Goal: Task Accomplishment & Management: Manage account settings

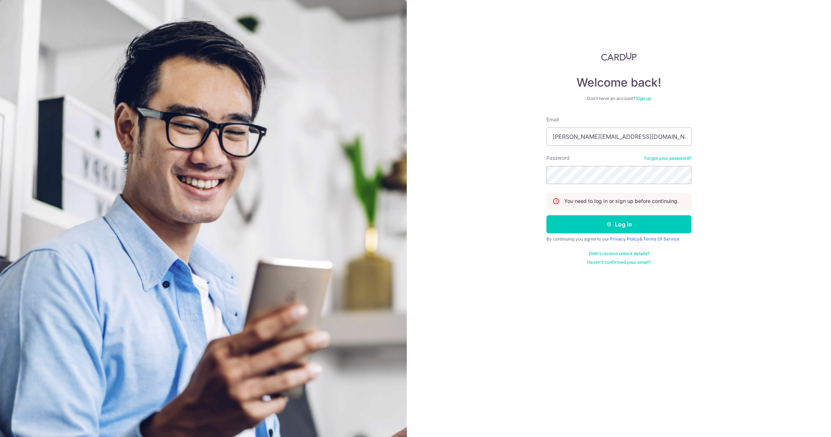
click at [651, 232] on button "Log in" at bounding box center [618, 224] width 145 height 18
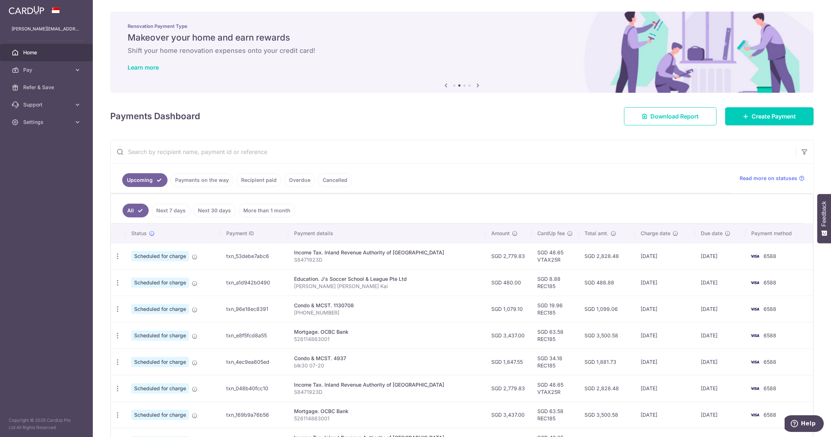
click at [197, 183] on link "Payments on the way" at bounding box center [201, 180] width 63 height 14
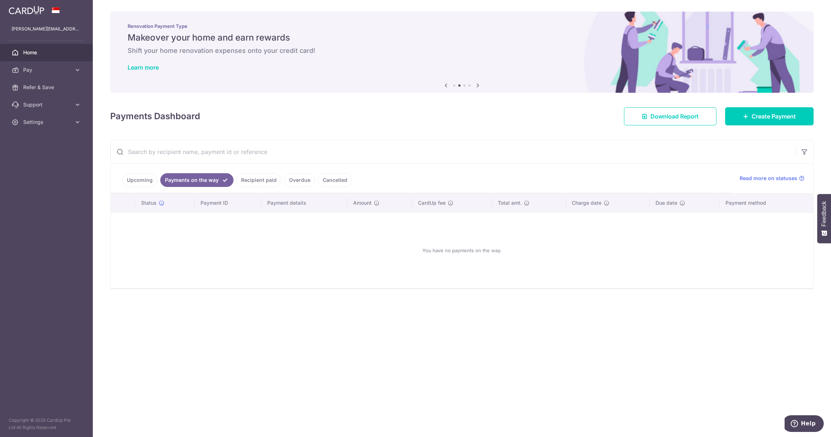
click at [261, 178] on link "Recipient paid" at bounding box center [258, 180] width 45 height 14
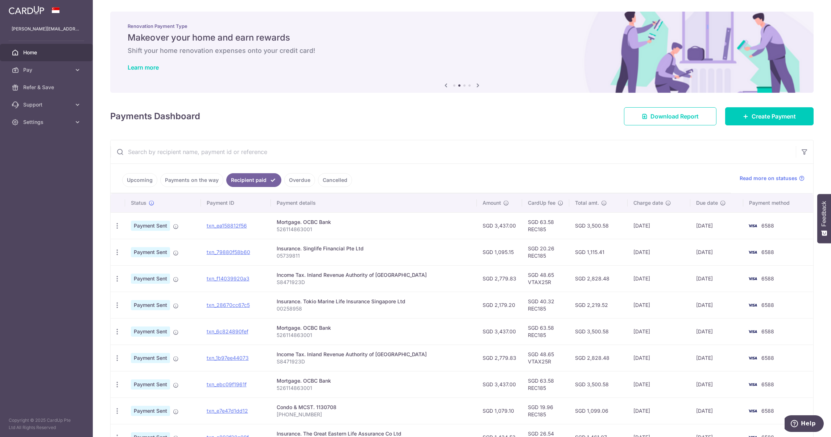
click at [149, 182] on link "Upcoming" at bounding box center [139, 180] width 35 height 14
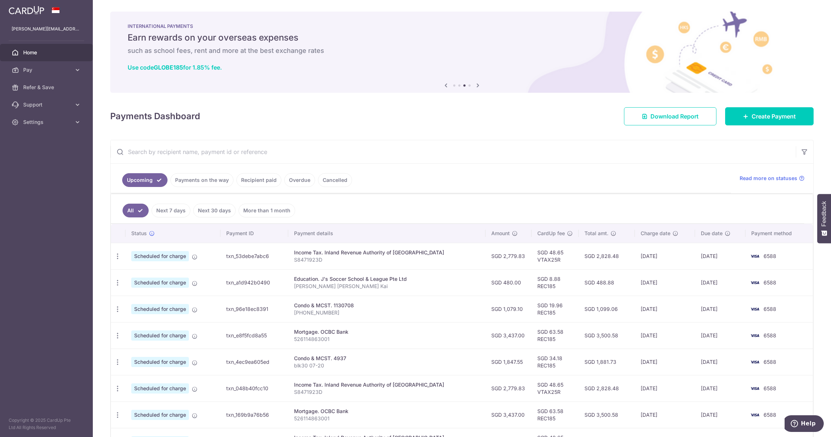
click at [175, 215] on link "Next 7 days" at bounding box center [171, 211] width 39 height 14
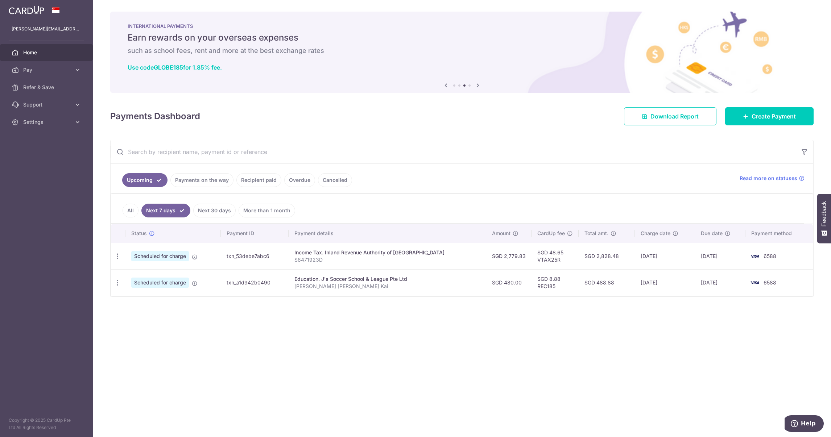
click at [208, 210] on link "Next 30 days" at bounding box center [214, 211] width 42 height 14
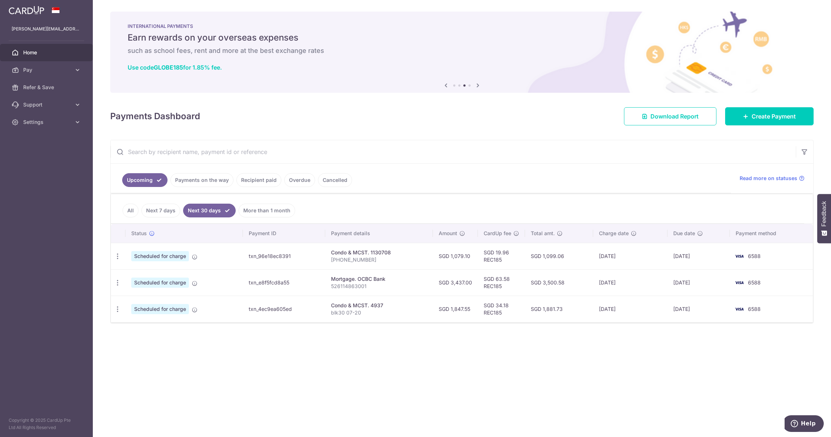
click at [174, 211] on link "Next 7 days" at bounding box center [160, 211] width 39 height 14
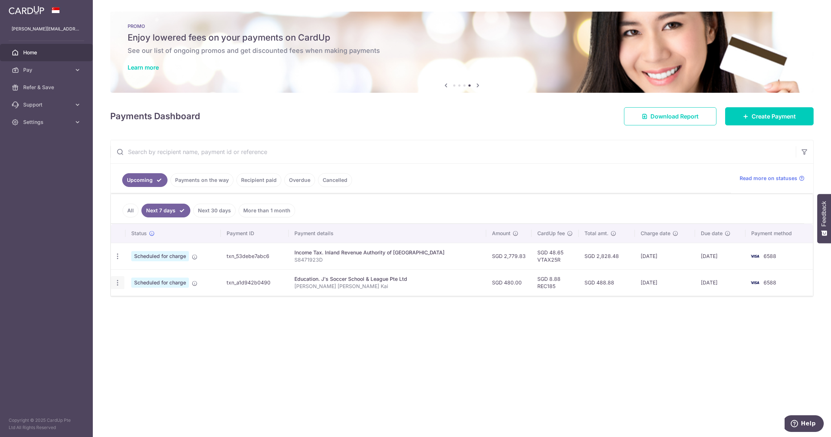
click at [116, 260] on icon "button" at bounding box center [118, 257] width 8 height 8
click at [156, 301] on span "Update payment" at bounding box center [156, 302] width 49 height 9
radio input "true"
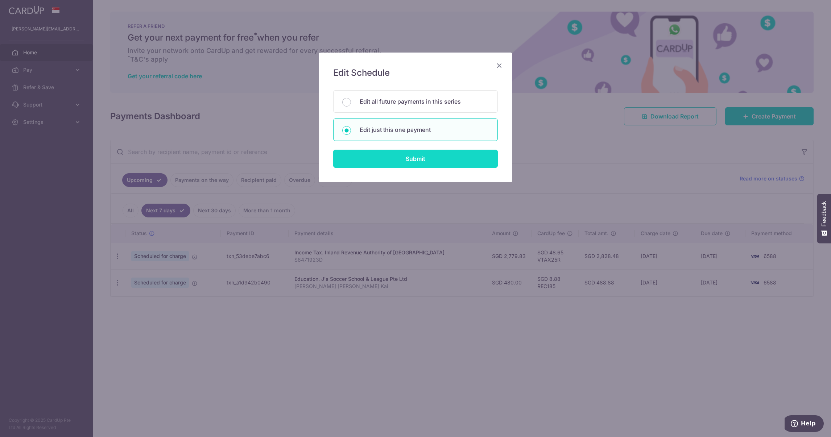
click at [425, 164] on input "Submit" at bounding box center [415, 159] width 165 height 18
radio input "true"
type input "480.00"
type input "13/09/2025"
type input "George Lin Xu Kai"
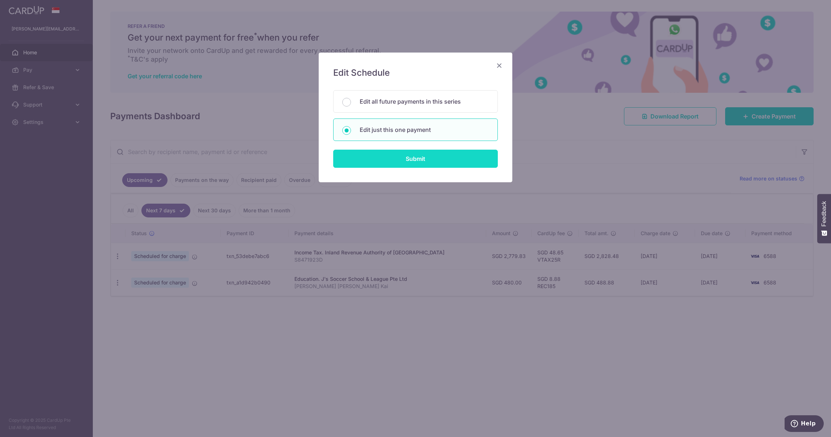
type input "REC185"
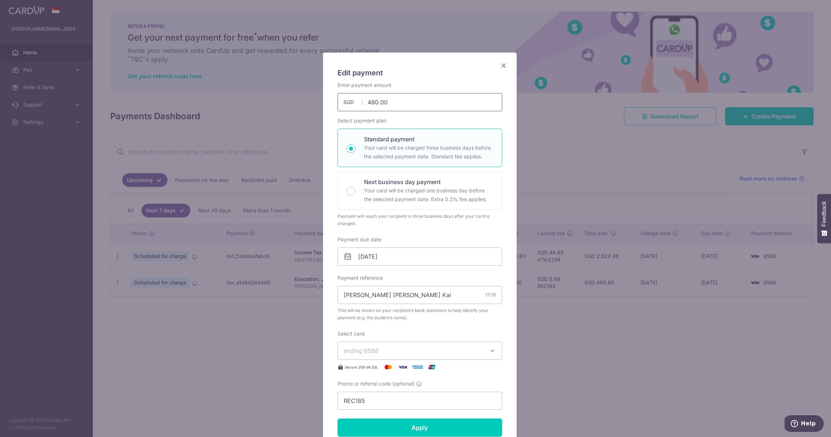
click at [401, 99] on input "480.00" at bounding box center [419, 102] width 165 height 18
type input "4"
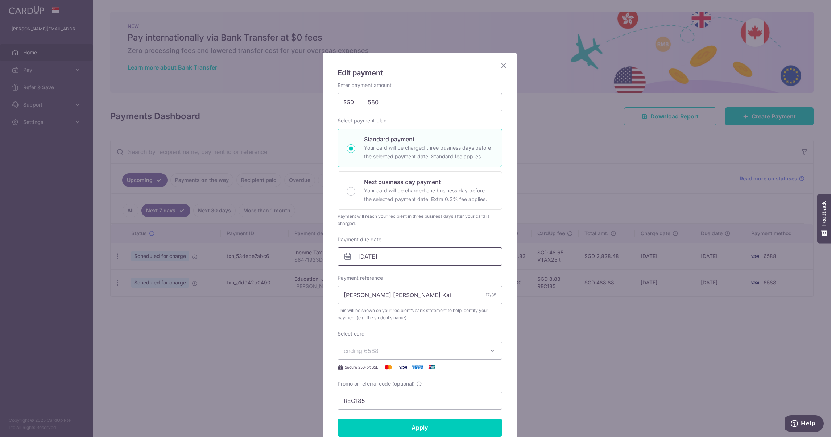
type input "560.00"
click at [399, 259] on input "13/09/2025" at bounding box center [419, 257] width 165 height 18
click at [434, 307] on link "6" at bounding box center [435, 309] width 12 height 12
type input "06/09/2025"
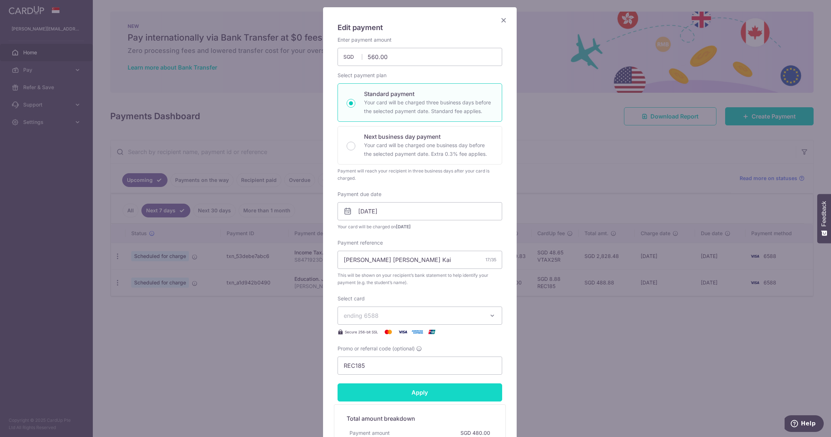
scroll to position [109, 0]
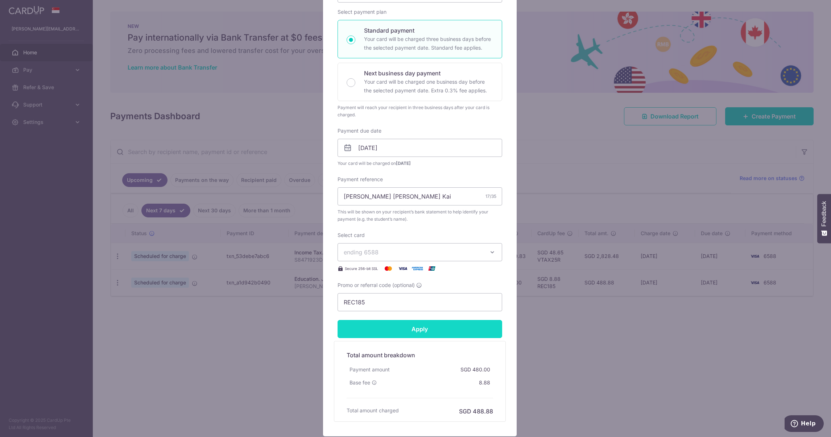
click at [434, 330] on input "Apply" at bounding box center [419, 329] width 165 height 18
type input "Successfully Applied"
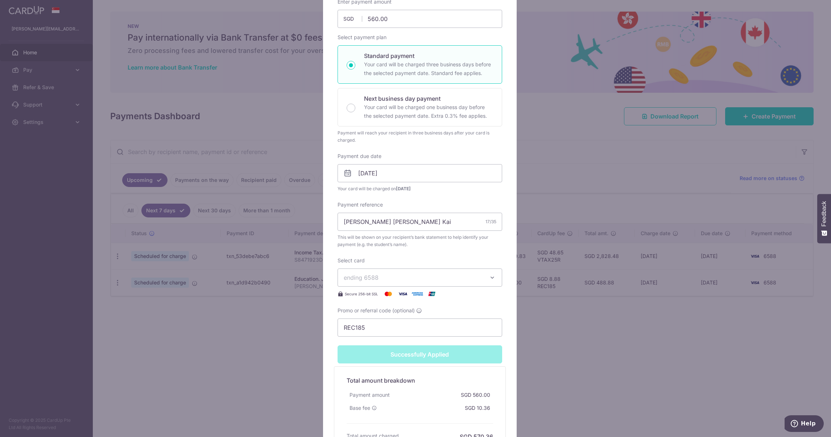
scroll to position [134, 0]
